Goal: Task Accomplishment & Management: Use online tool/utility

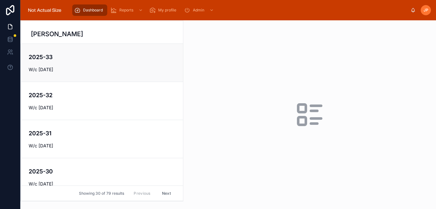
click at [111, 67] on span "W/c [DATE]" at bounding box center [102, 70] width 147 height 6
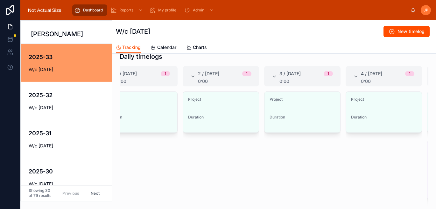
scroll to position [0, 30]
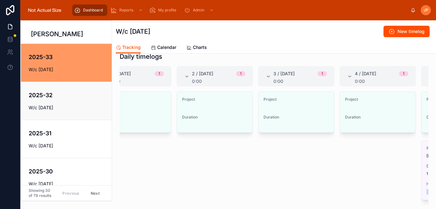
click at [60, 110] on span "W/c [DATE]" at bounding box center [71, 108] width 84 height 6
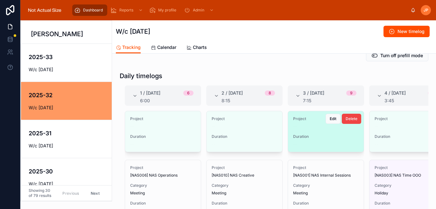
scroll to position [0, 104]
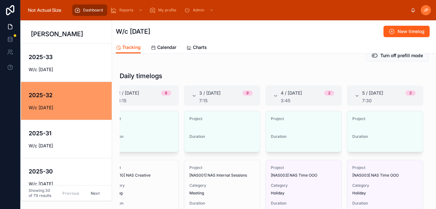
click at [395, 32] on icon at bounding box center [392, 31] width 6 height 6
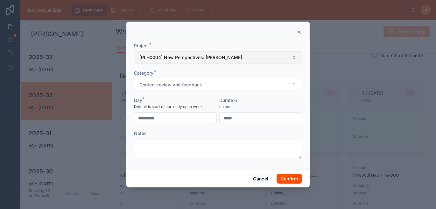
click at [196, 53] on button "[PLH0004] New Perspectives: [PERSON_NAME]" at bounding box center [218, 58] width 168 height 12
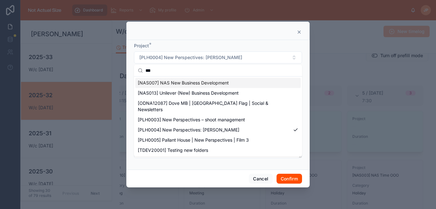
type input "***"
click at [202, 84] on span "[NAS007] NAS New Business Development" at bounding box center [183, 83] width 91 height 6
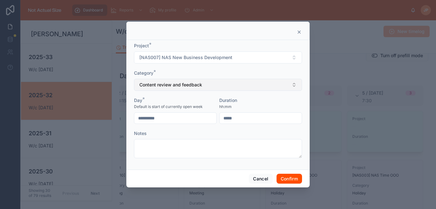
click at [182, 88] on span "Content review and feedback" at bounding box center [170, 85] width 63 height 6
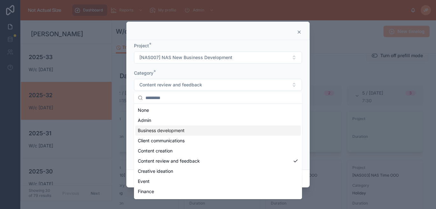
click at [166, 134] on span "Business development" at bounding box center [161, 131] width 47 height 6
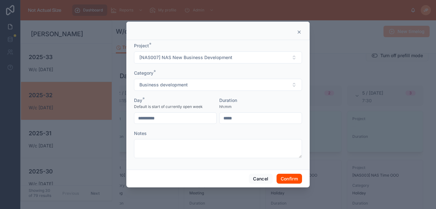
click at [170, 116] on input "**********" at bounding box center [175, 118] width 82 height 9
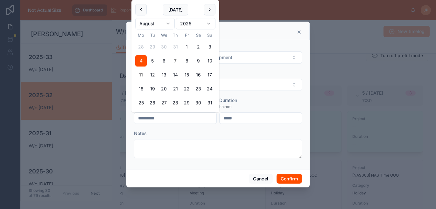
click at [177, 59] on button "7" at bounding box center [175, 60] width 11 height 11
type input "**********"
click at [238, 116] on input "text" at bounding box center [261, 118] width 82 height 9
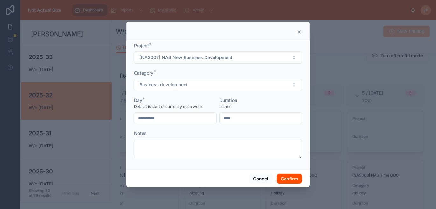
type input "****"
click at [234, 132] on div "Notes" at bounding box center [218, 133] width 168 height 6
click at [287, 179] on button "Confirm" at bounding box center [289, 179] width 25 height 10
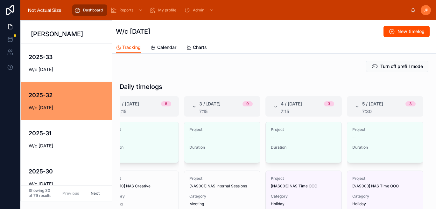
scroll to position [0, 0]
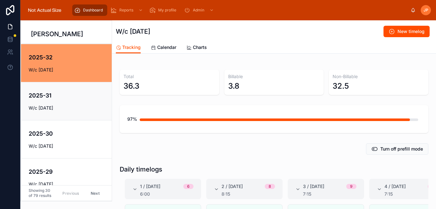
click at [65, 119] on link "2025-31 W/c [DATE]" at bounding box center [66, 101] width 91 height 38
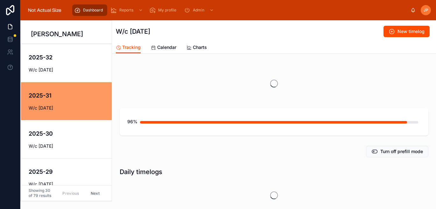
click at [81, 63] on div "2025-32 W/c [DATE]" at bounding box center [66, 63] width 75 height 20
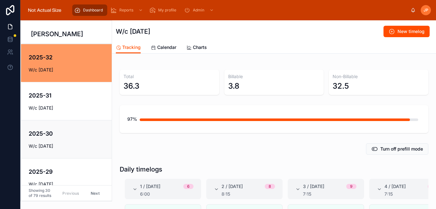
click at [71, 127] on link "2025-30 W/c [DATE]" at bounding box center [66, 139] width 91 height 38
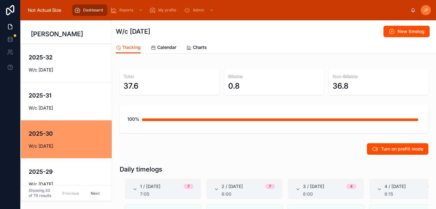
click at [76, 96] on h4 "2025-31" at bounding box center [71, 95] width 84 height 9
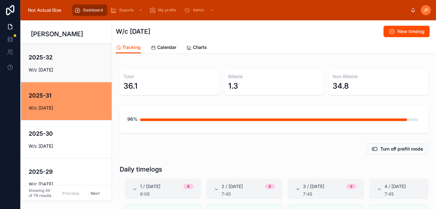
click at [82, 61] on h4 "2025-32" at bounding box center [71, 57] width 84 height 9
